Goal: Check status: Check status

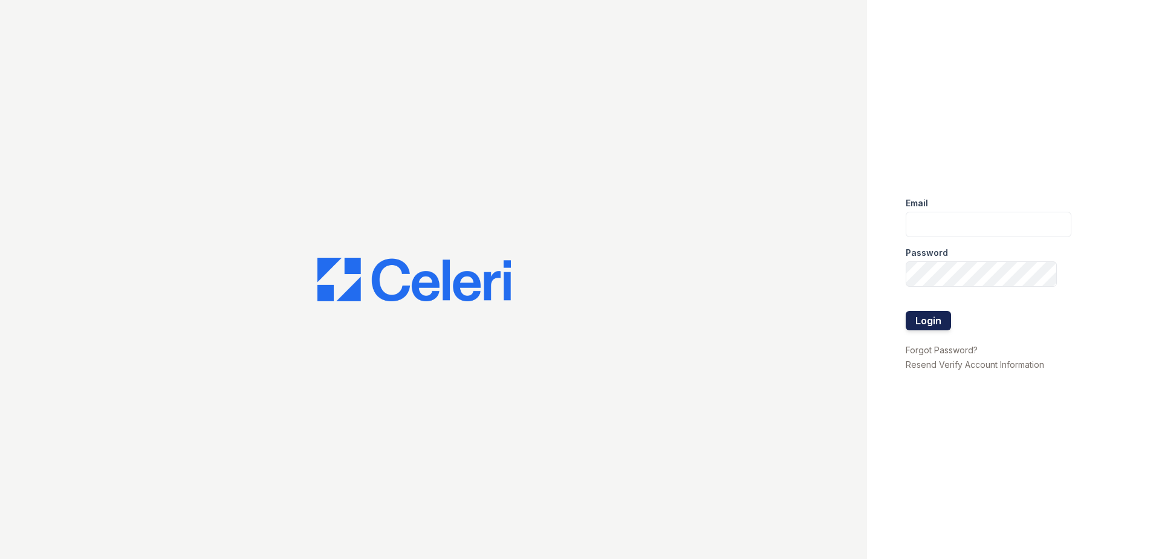
type input "ArriveMinnetonka@trinity-PM.com"
click at [939, 317] on button "Login" at bounding box center [928, 320] width 45 height 19
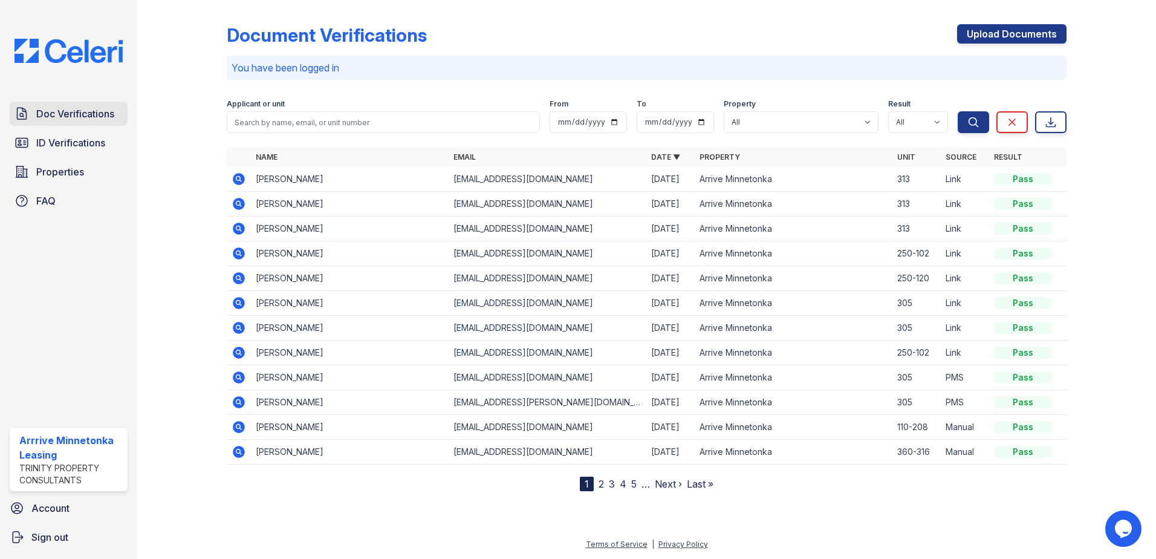
click at [86, 108] on span "Doc Verifications" at bounding box center [75, 113] width 78 height 15
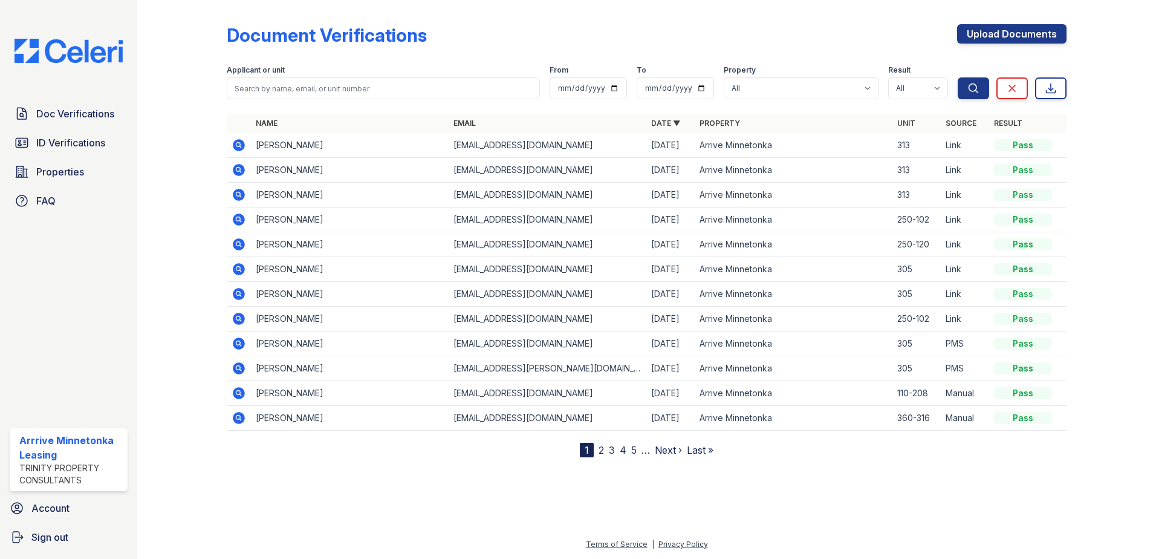
click at [235, 221] on icon at bounding box center [239, 219] width 12 height 12
